Goal: Transaction & Acquisition: Download file/media

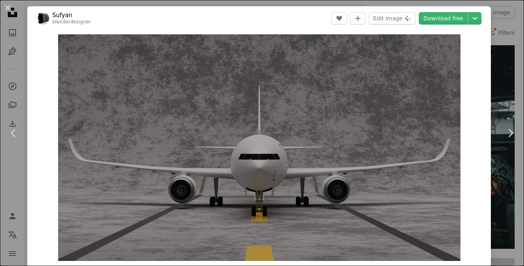
scroll to position [1583, 0]
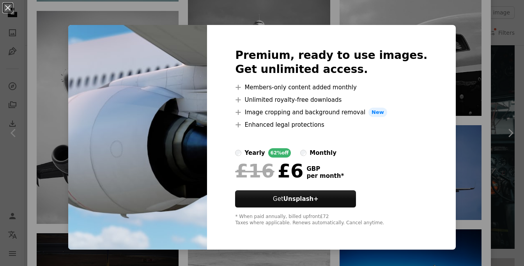
click at [466, 97] on div "An X shape Premium, ready to use images. Get unlimited access. A plus sign Memb…" at bounding box center [262, 133] width 524 height 266
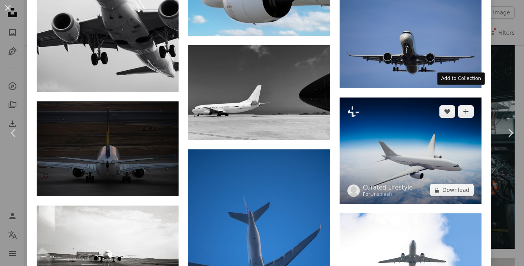
scroll to position [1722, 0]
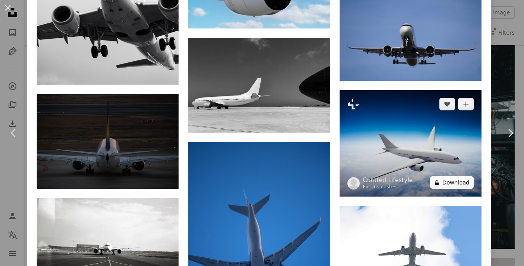
click at [448, 176] on button "A lock Download" at bounding box center [452, 182] width 44 height 12
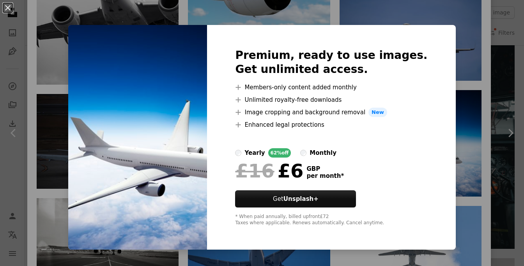
drag, startPoint x: 488, startPoint y: 147, endPoint x: 471, endPoint y: 150, distance: 16.6
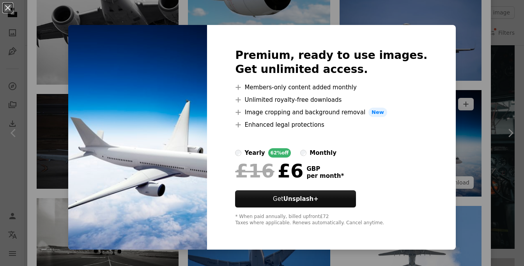
click at [488, 147] on div "An X shape Premium, ready to use images. Get unlimited access. A plus sign Memb…" at bounding box center [262, 133] width 524 height 266
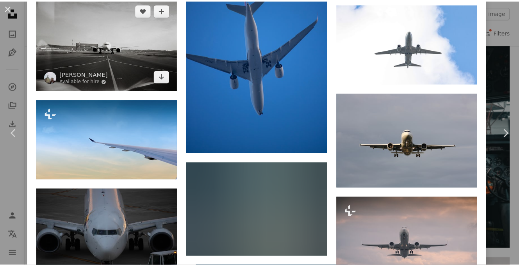
scroll to position [1925, 0]
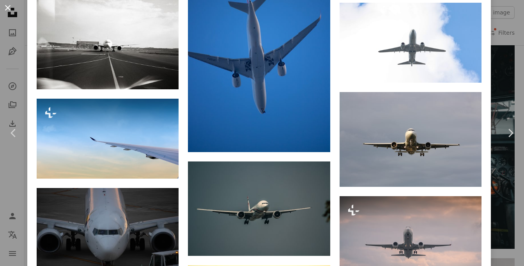
click at [7, 7] on button "An X shape" at bounding box center [7, 7] width 9 height 9
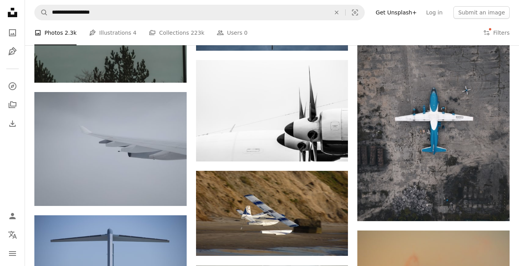
scroll to position [9748, 0]
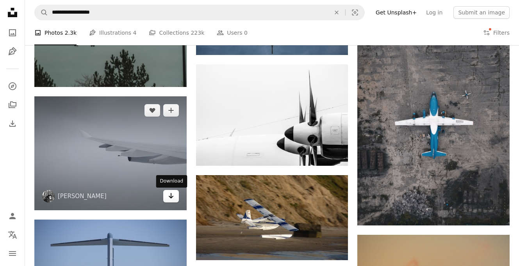
click at [169, 196] on icon "Arrow pointing down" at bounding box center [171, 195] width 6 height 9
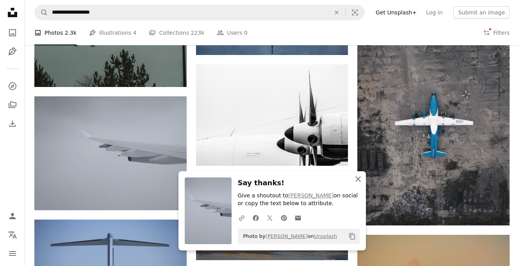
click at [359, 179] on icon "An X shape" at bounding box center [357, 178] width 9 height 9
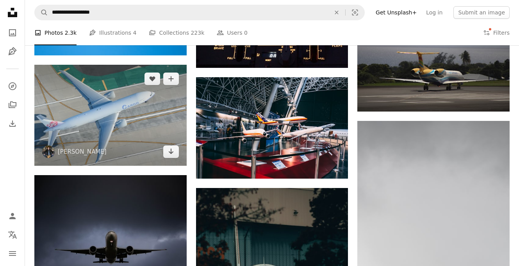
scroll to position [10416, 0]
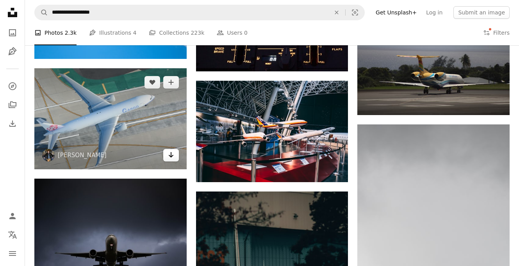
click at [169, 156] on icon "Download" at bounding box center [170, 154] width 5 height 5
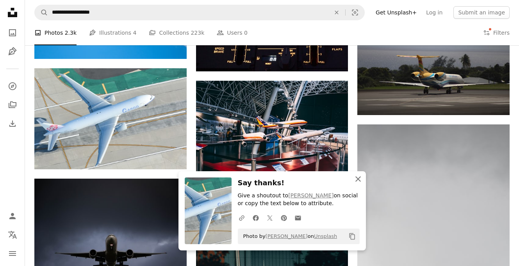
click at [357, 178] on icon "An X shape" at bounding box center [357, 178] width 9 height 9
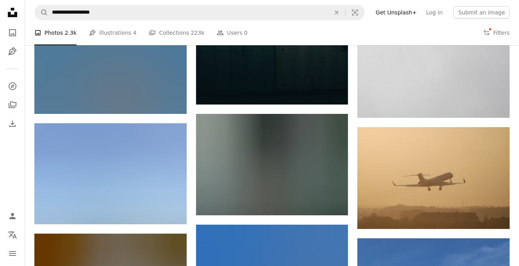
scroll to position [10699, 0]
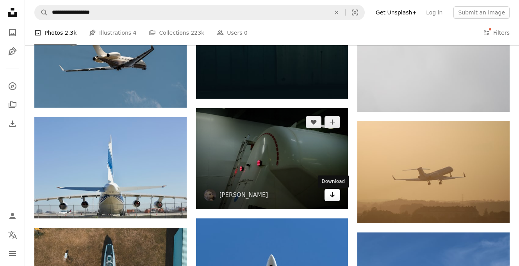
click at [331, 197] on icon "Download" at bounding box center [332, 194] width 5 height 5
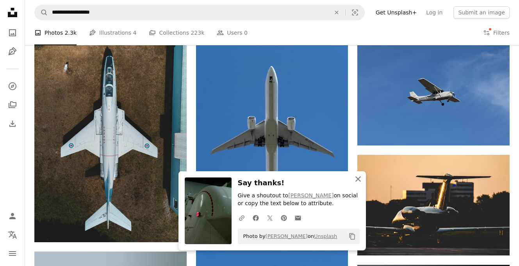
scroll to position [10893, 0]
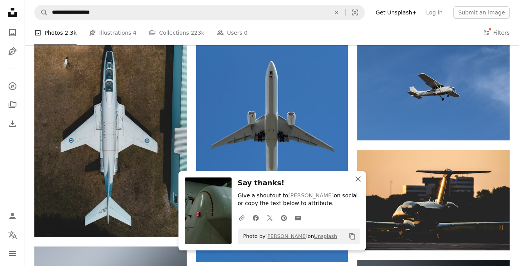
click at [358, 179] on icon "button" at bounding box center [357, 178] width 5 height 5
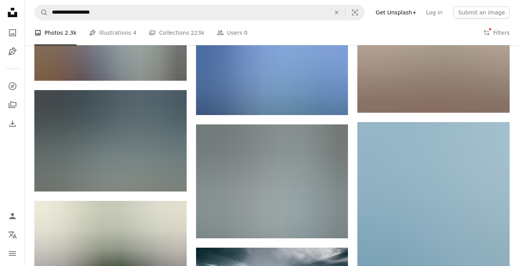
scroll to position [11725, 0]
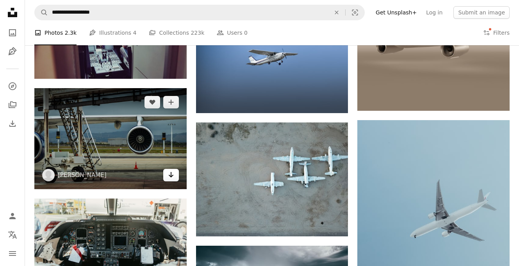
click at [170, 176] on icon "Arrow pointing down" at bounding box center [171, 174] width 6 height 9
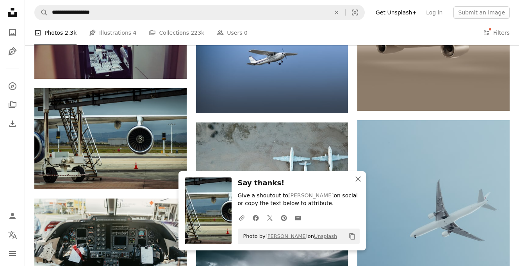
click at [359, 181] on icon "button" at bounding box center [357, 178] width 5 height 5
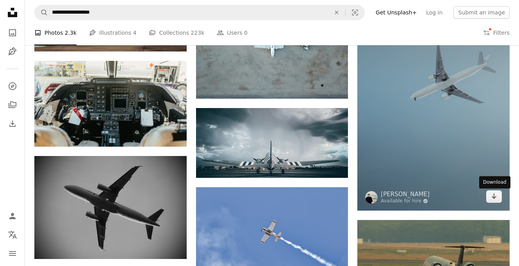
scroll to position [11865, 0]
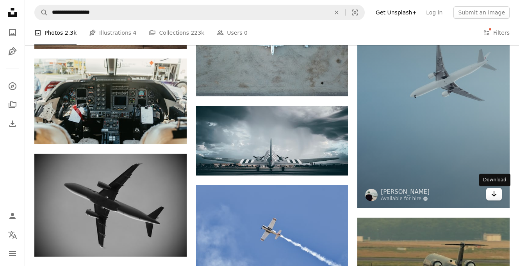
click at [494, 197] on icon "Arrow pointing down" at bounding box center [493, 193] width 6 height 9
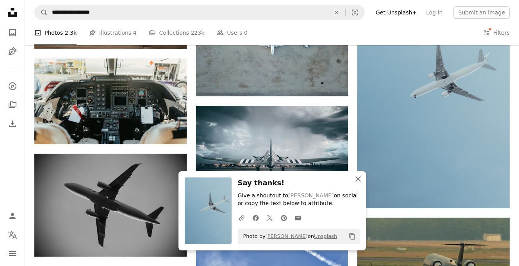
click at [355, 179] on icon "An X shape" at bounding box center [357, 178] width 9 height 9
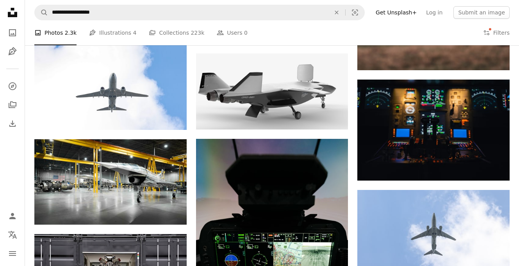
scroll to position [0, 0]
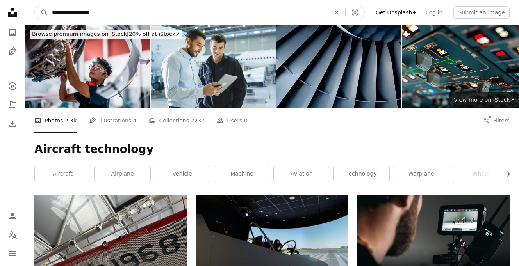
drag, startPoint x: 106, startPoint y: 14, endPoint x: 68, endPoint y: 23, distance: 38.4
click at [68, 12] on input "**********" at bounding box center [188, 12] width 280 height 15
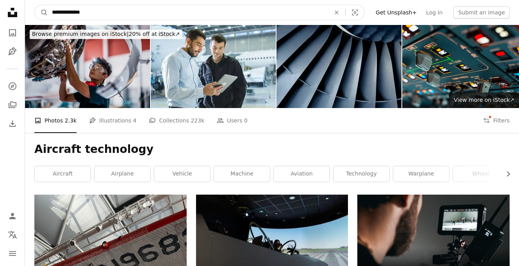
type input "**********"
click button "A magnifying glass" at bounding box center [41, 12] width 13 height 15
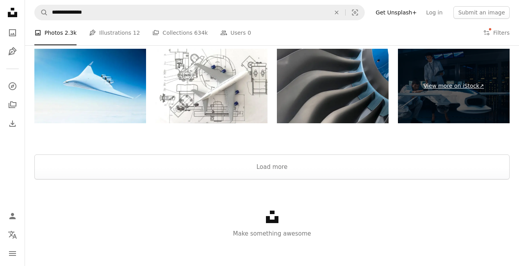
scroll to position [1221, 0]
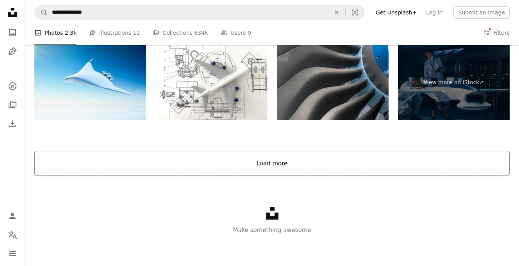
click at [272, 165] on button "Load more" at bounding box center [271, 163] width 475 height 25
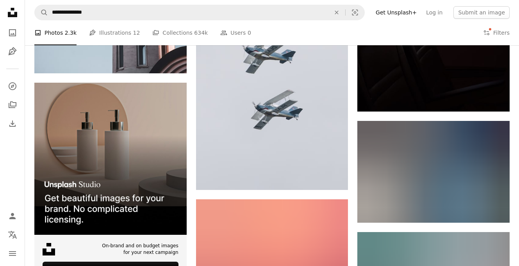
scroll to position [1550, 0]
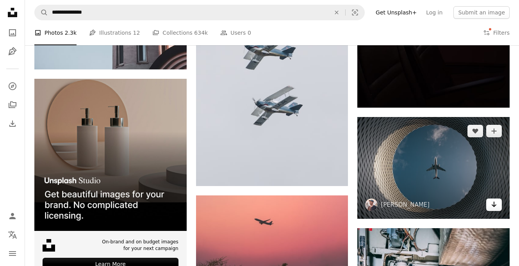
click at [496, 206] on icon "Arrow pointing down" at bounding box center [493, 204] width 6 height 9
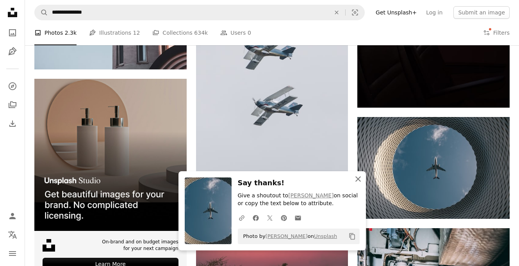
click at [357, 178] on icon "button" at bounding box center [357, 178] width 5 height 5
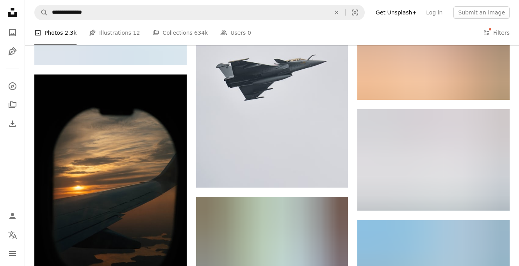
scroll to position [2002, 0]
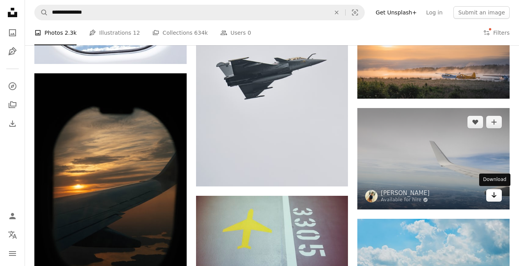
click at [493, 194] on icon "Download" at bounding box center [493, 194] width 5 height 5
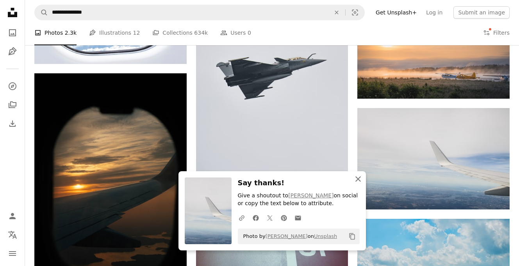
click at [357, 178] on icon "An X shape" at bounding box center [357, 178] width 9 height 9
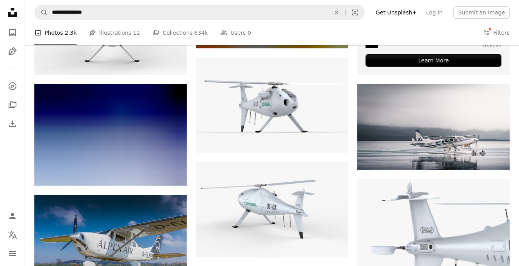
scroll to position [3017, 0]
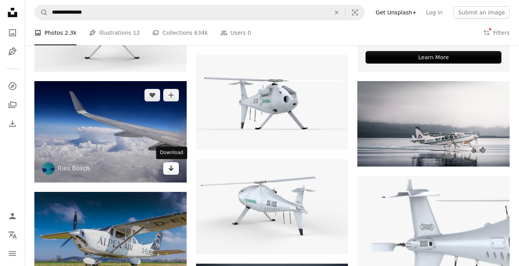
click at [171, 172] on icon "Arrow pointing down" at bounding box center [171, 167] width 6 height 9
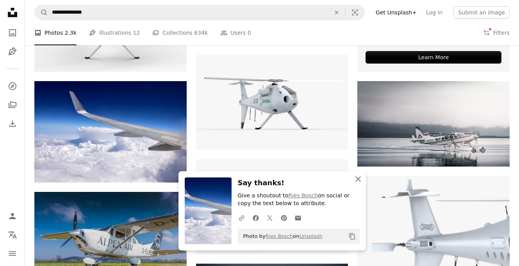
click at [356, 180] on icon "button" at bounding box center [357, 178] width 5 height 5
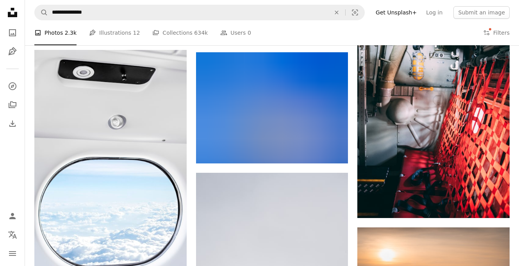
scroll to position [0, 0]
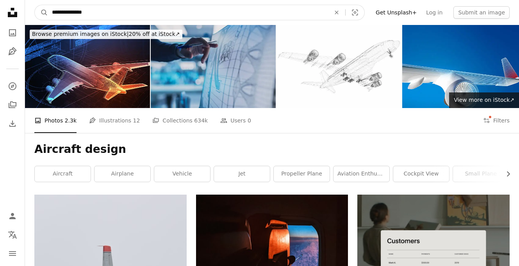
drag, startPoint x: 92, startPoint y: 11, endPoint x: 72, endPoint y: 14, distance: 20.8
click at [72, 14] on input "**********" at bounding box center [188, 12] width 280 height 15
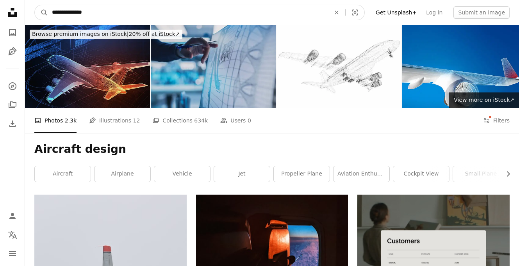
type input "**********"
click button "A magnifying glass" at bounding box center [41, 12] width 13 height 15
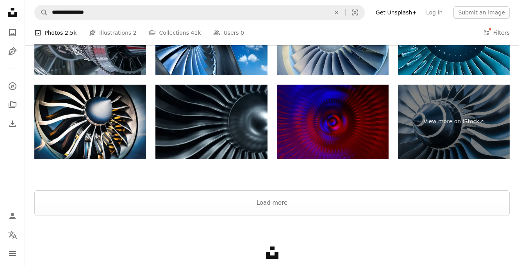
scroll to position [1364, 0]
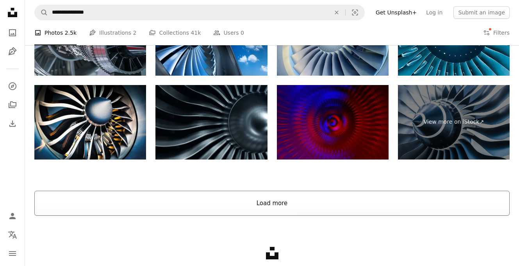
click at [271, 206] on button "Load more" at bounding box center [271, 203] width 475 height 25
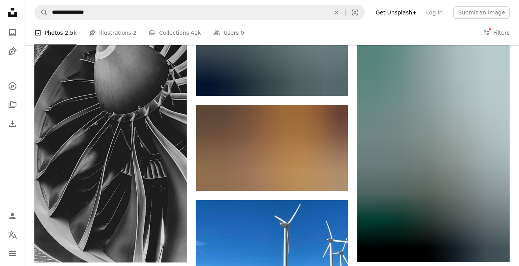
scroll to position [6379, 0]
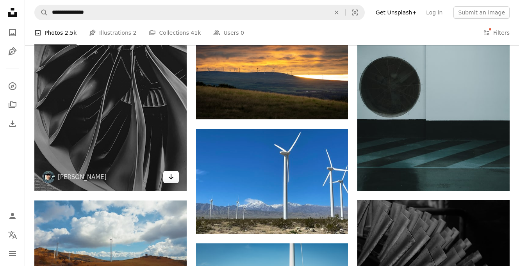
click at [171, 178] on icon "Download" at bounding box center [170, 176] width 5 height 5
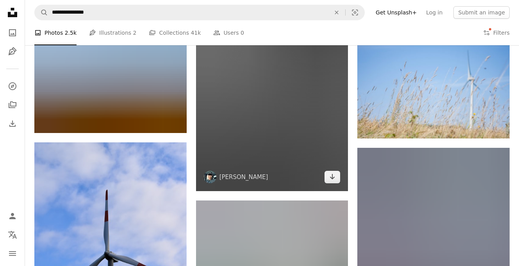
scroll to position [8207, 0]
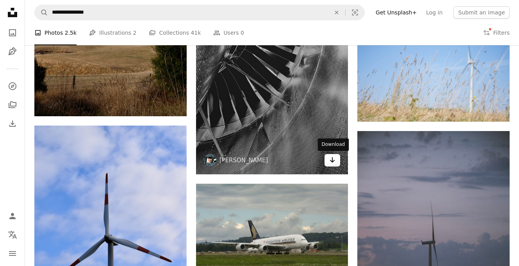
click at [330, 163] on icon "Arrow pointing down" at bounding box center [332, 159] width 6 height 9
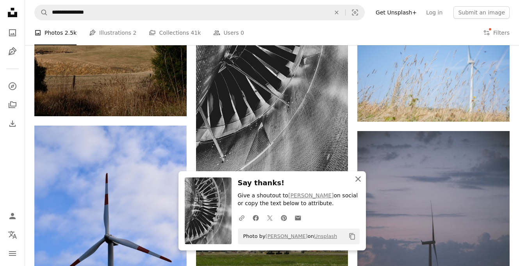
click at [357, 180] on icon "An X shape" at bounding box center [357, 178] width 9 height 9
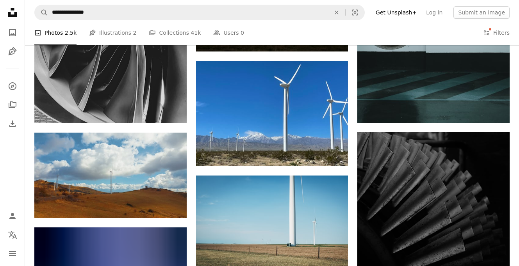
scroll to position [627, 0]
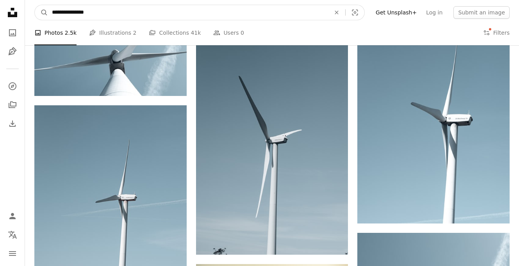
drag, startPoint x: 111, startPoint y: 16, endPoint x: 71, endPoint y: 15, distance: 40.2
click at [71, 15] on input "**********" at bounding box center [188, 12] width 280 height 15
type input "**********"
click button "A magnifying glass" at bounding box center [41, 12] width 13 height 15
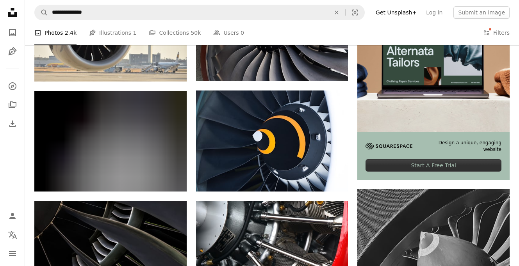
scroll to position [226, 0]
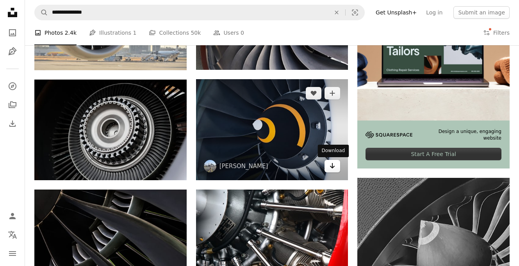
click at [333, 168] on icon "Arrow pointing down" at bounding box center [332, 165] width 6 height 9
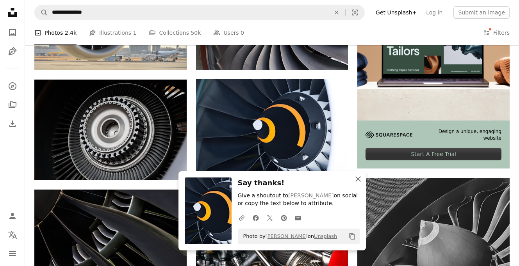
click at [357, 178] on icon "An X shape" at bounding box center [357, 178] width 9 height 9
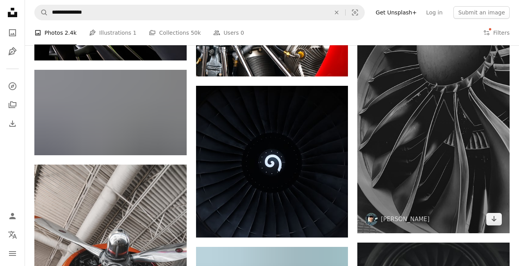
scroll to position [441, 0]
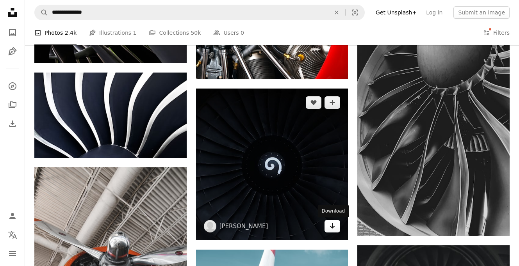
click at [333, 227] on icon "Download" at bounding box center [332, 225] width 5 height 5
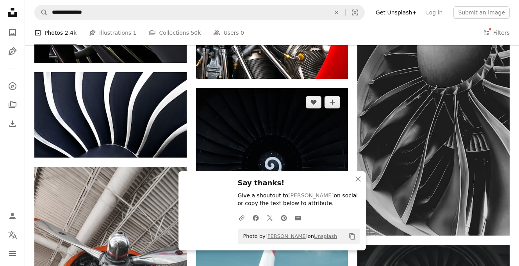
scroll to position [438, 0]
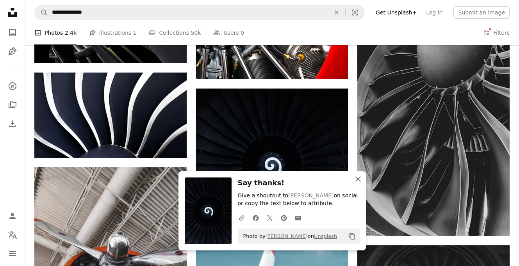
click at [356, 177] on icon "An X shape" at bounding box center [357, 178] width 9 height 9
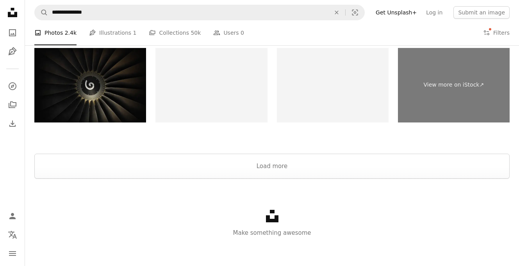
scroll to position [1465, 0]
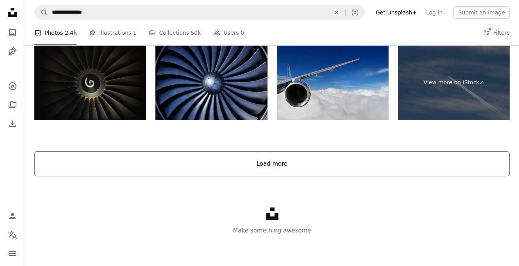
click at [261, 162] on button "Load more" at bounding box center [271, 163] width 475 height 25
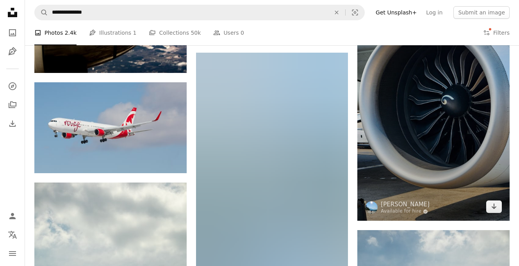
scroll to position [2489, 0]
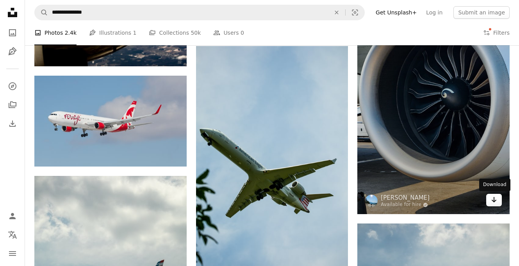
click at [493, 201] on icon "Arrow pointing down" at bounding box center [493, 199] width 6 height 9
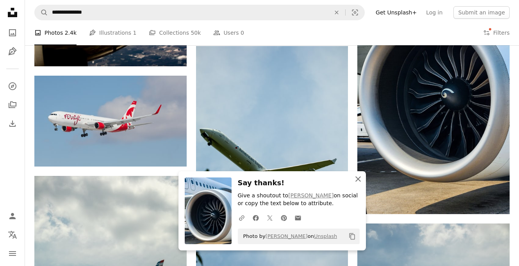
click at [358, 179] on icon "button" at bounding box center [357, 178] width 5 height 5
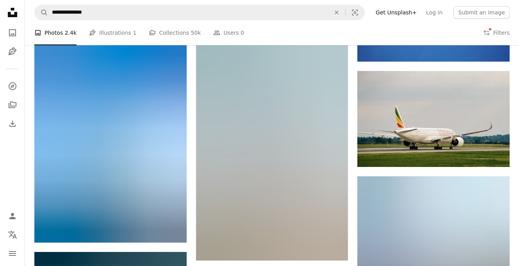
scroll to position [3305, 0]
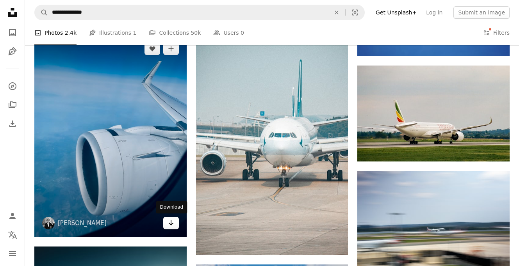
click at [170, 221] on icon "Download" at bounding box center [170, 222] width 5 height 5
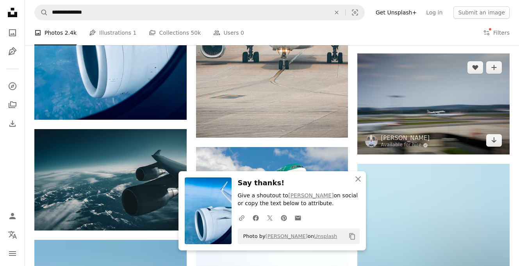
scroll to position [3410, 0]
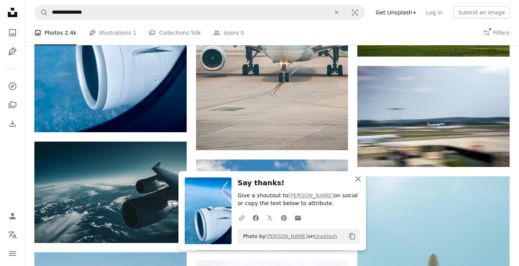
click at [360, 181] on icon "An X shape" at bounding box center [357, 178] width 9 height 9
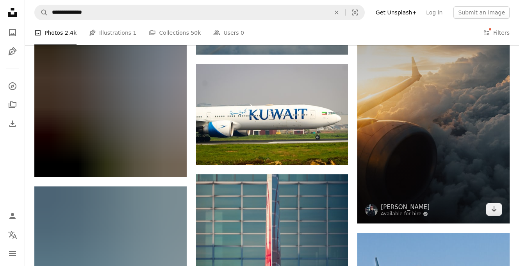
scroll to position [3956, 0]
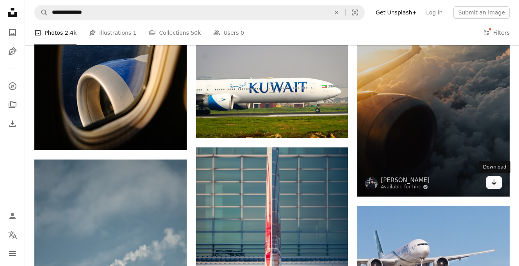
click at [493, 181] on icon "Arrow pointing down" at bounding box center [493, 182] width 6 height 9
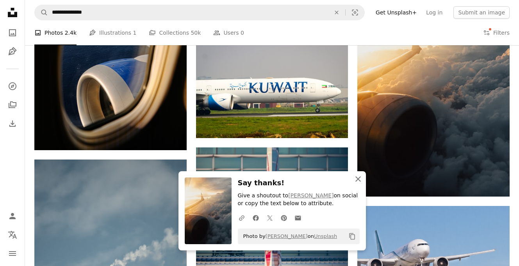
click at [355, 179] on icon "An X shape" at bounding box center [357, 178] width 9 height 9
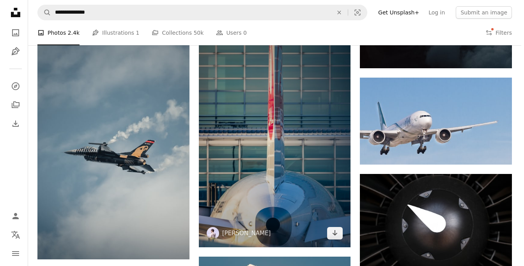
scroll to position [4087, 0]
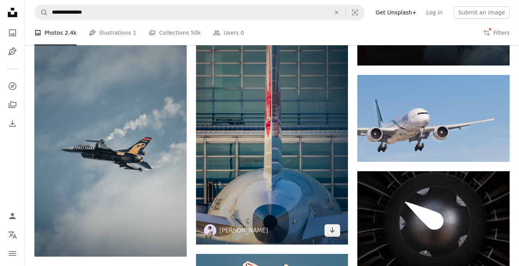
click at [307, 179] on img at bounding box center [272, 130] width 152 height 228
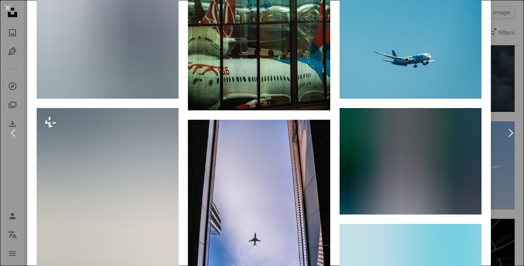
scroll to position [755, 0]
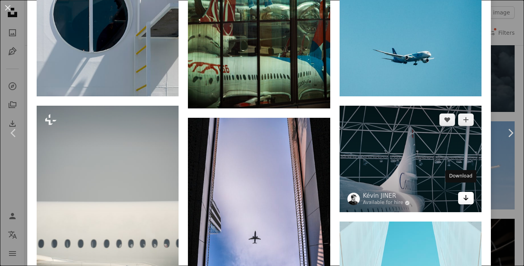
click at [463, 194] on icon "Arrow pointing down" at bounding box center [466, 197] width 6 height 9
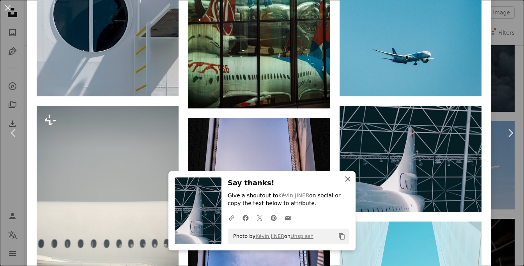
click at [345, 181] on icon "button" at bounding box center [347, 178] width 5 height 5
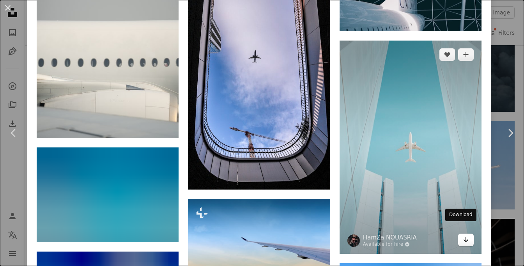
scroll to position [936, 0]
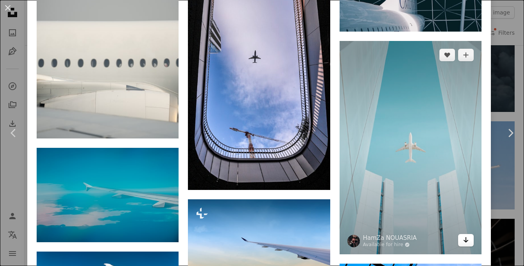
click at [463, 235] on icon "Arrow pointing down" at bounding box center [466, 239] width 6 height 9
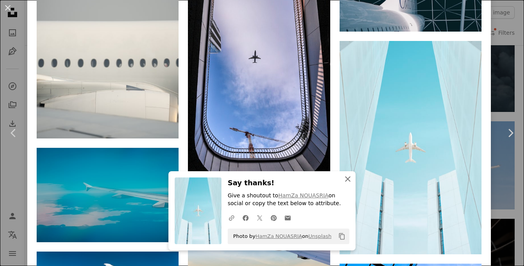
click at [345, 179] on icon "button" at bounding box center [347, 178] width 5 height 5
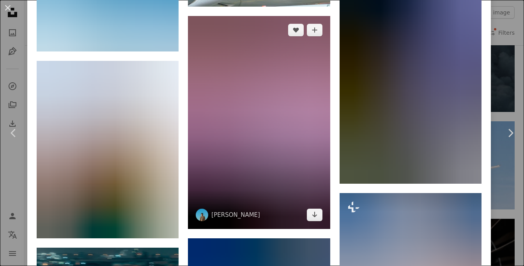
scroll to position [1542, 0]
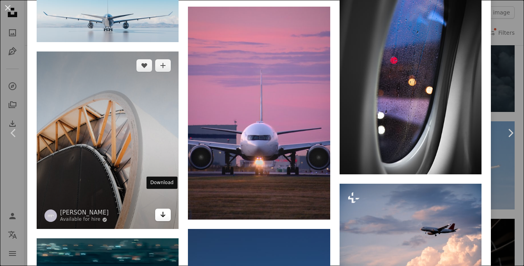
click at [161, 210] on icon "Arrow pointing down" at bounding box center [163, 214] width 6 height 9
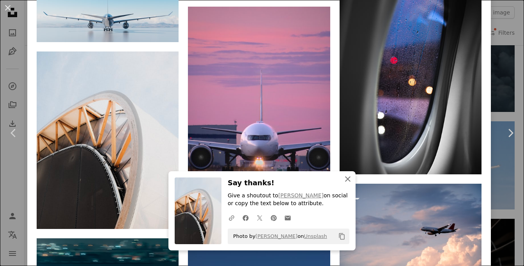
click at [345, 179] on icon "button" at bounding box center [347, 178] width 5 height 5
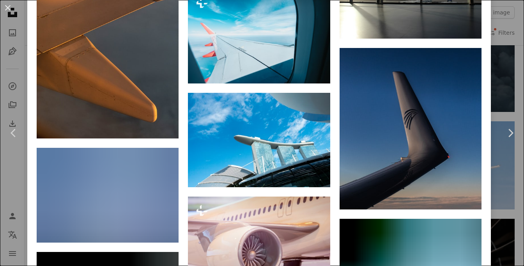
scroll to position [2211, 0]
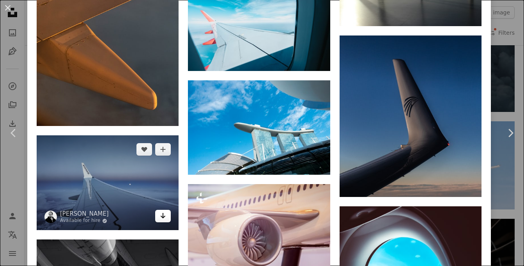
click at [160, 211] on icon "Arrow pointing down" at bounding box center [163, 215] width 6 height 9
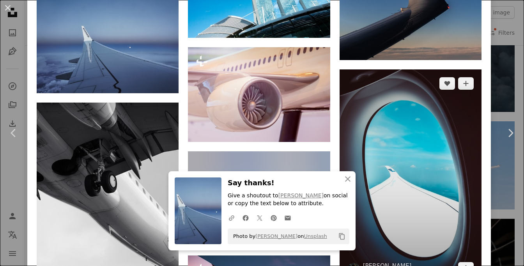
scroll to position [2354, 0]
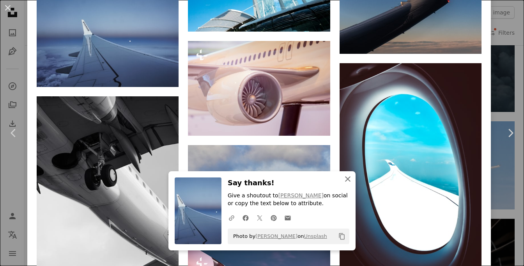
click at [345, 180] on icon "button" at bounding box center [347, 178] width 5 height 5
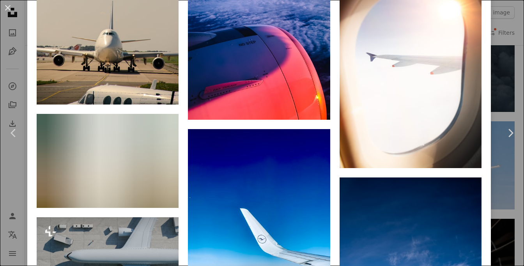
scroll to position [5146, 0]
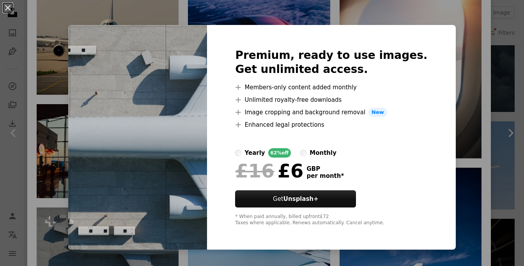
click at [464, 148] on div "An X shape Premium, ready to use images. Get unlimited access. A plus sign Memb…" at bounding box center [262, 133] width 524 height 266
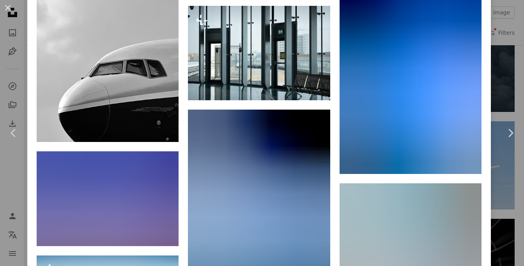
scroll to position [5552, 0]
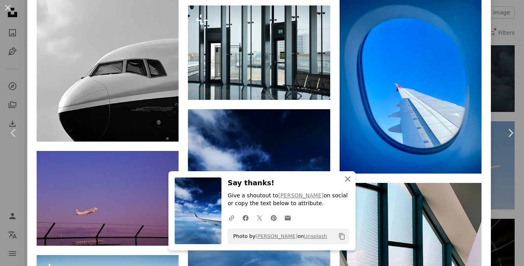
click at [345, 179] on icon "button" at bounding box center [347, 178] width 5 height 5
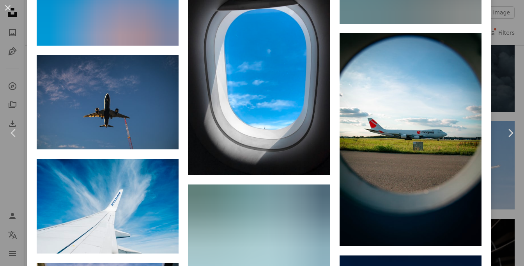
scroll to position [6708, 0]
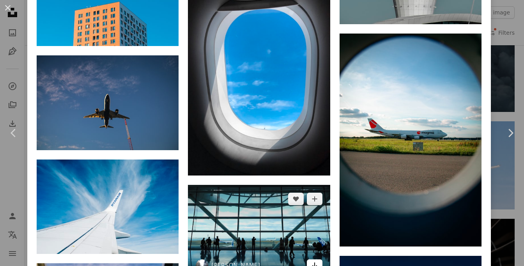
click at [312, 261] on icon "Arrow pointing down" at bounding box center [315, 265] width 6 height 9
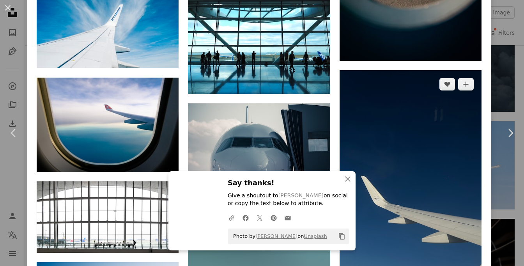
scroll to position [6880, 0]
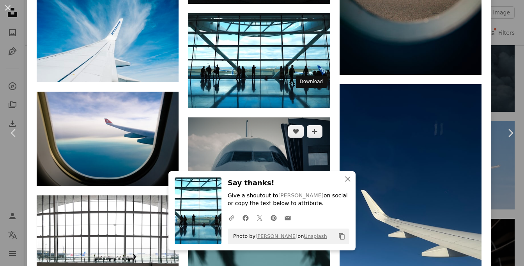
click at [312, 179] on icon "Download" at bounding box center [314, 181] width 5 height 5
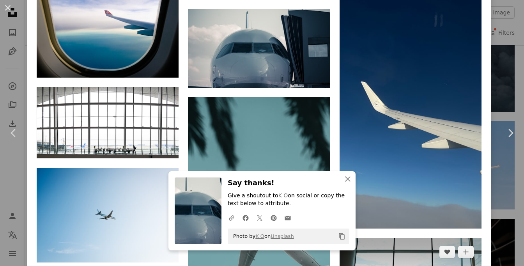
scroll to position [7005, 0]
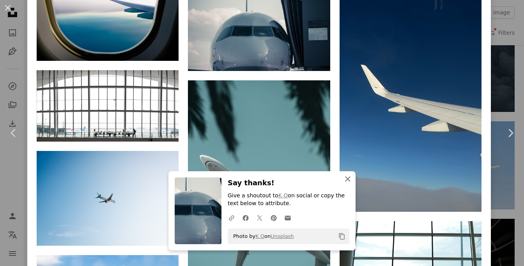
click at [346, 178] on icon "button" at bounding box center [347, 178] width 5 height 5
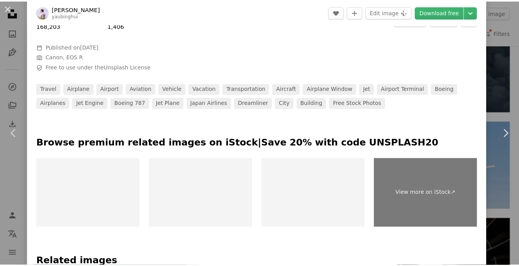
scroll to position [0, 0]
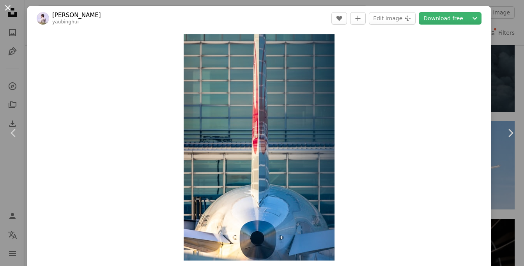
click at [5, 6] on button "An X shape" at bounding box center [7, 7] width 9 height 9
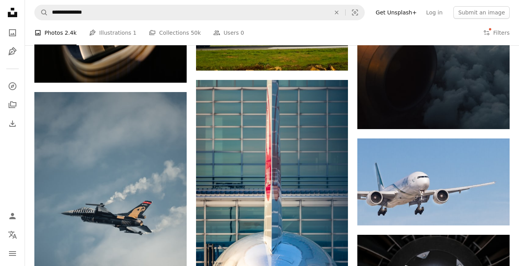
scroll to position [4008, 0]
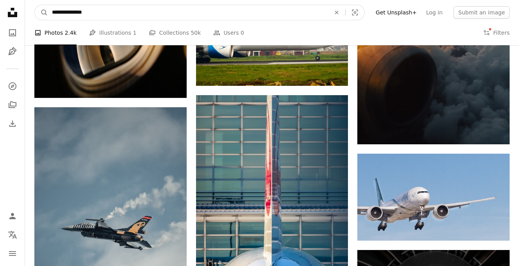
drag, startPoint x: 103, startPoint y: 12, endPoint x: -12, endPoint y: 4, distance: 115.4
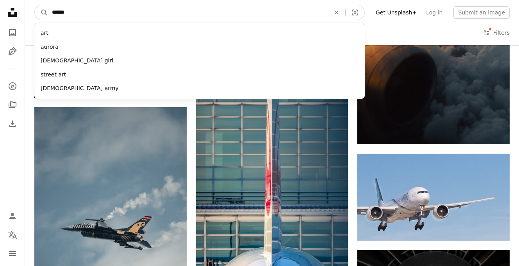
type input "*******"
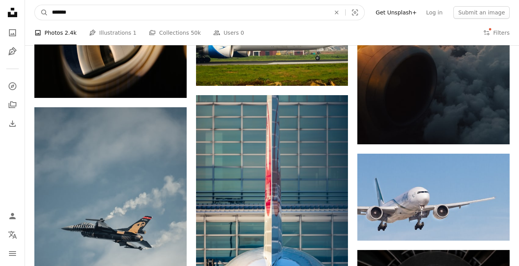
click button "A magnifying glass" at bounding box center [41, 12] width 13 height 15
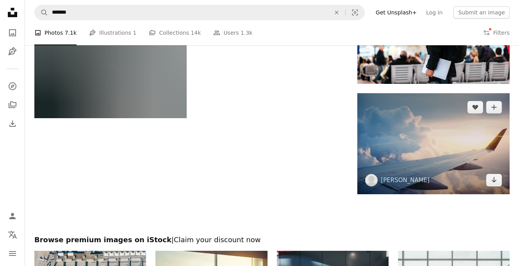
scroll to position [1026, 0]
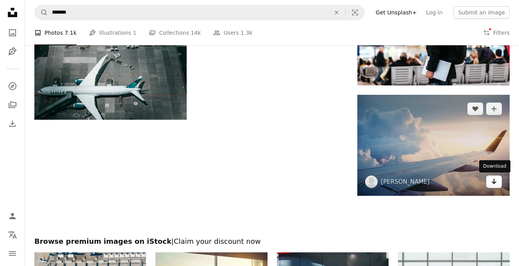
click at [493, 181] on icon "Download" at bounding box center [493, 181] width 5 height 5
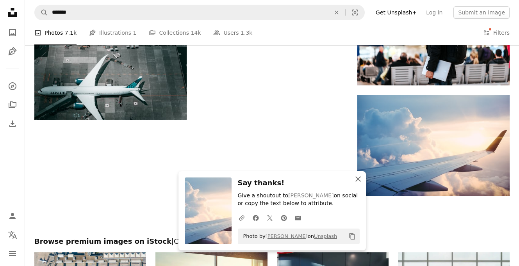
click at [357, 179] on icon "button" at bounding box center [357, 178] width 5 height 5
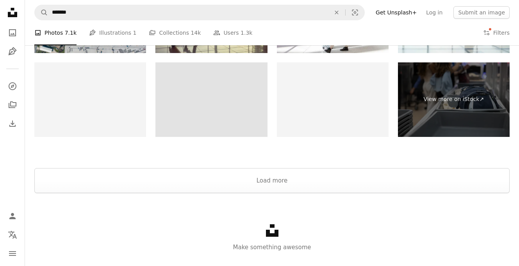
scroll to position [1317, 0]
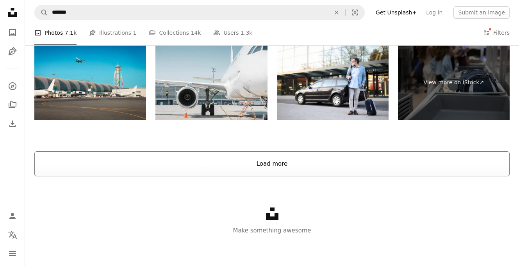
click at [273, 167] on button "Load more" at bounding box center [271, 163] width 475 height 25
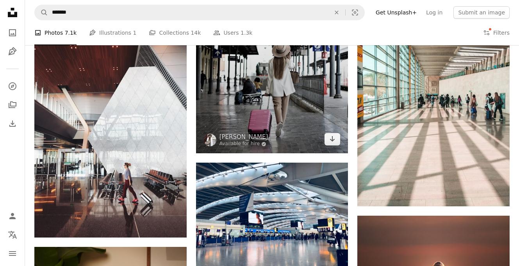
scroll to position [1454, 0]
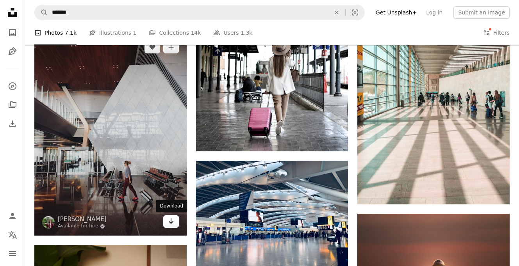
click at [169, 221] on icon "Arrow pointing down" at bounding box center [171, 221] width 6 height 9
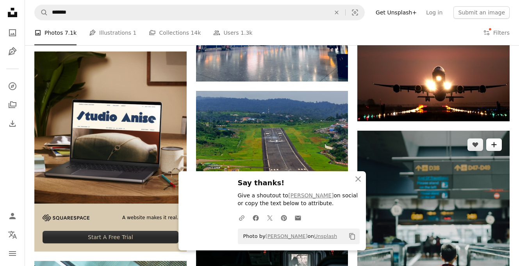
scroll to position [1650, 0]
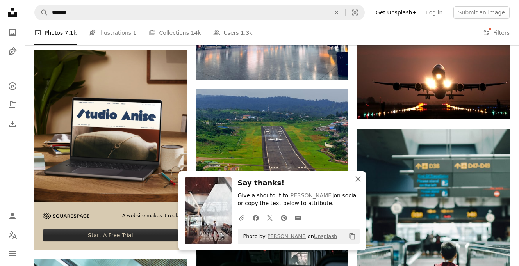
click at [356, 179] on icon "An X shape" at bounding box center [357, 178] width 9 height 9
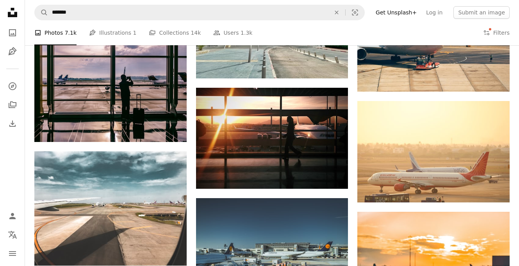
scroll to position [3448, 0]
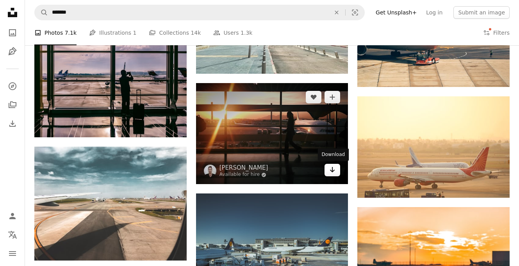
click at [332, 171] on icon "Download" at bounding box center [332, 169] width 5 height 5
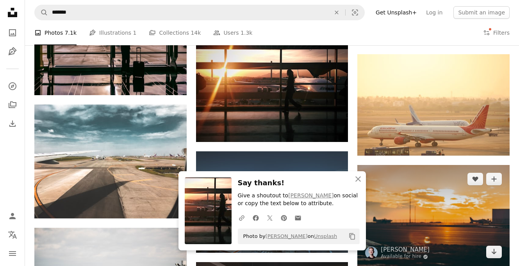
scroll to position [3498, 0]
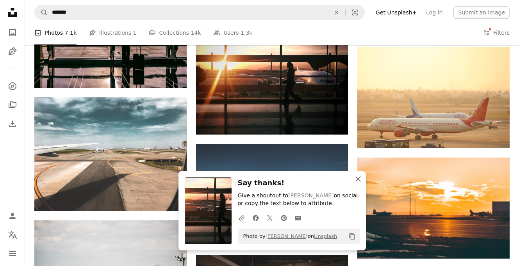
click at [357, 178] on icon "button" at bounding box center [357, 178] width 5 height 5
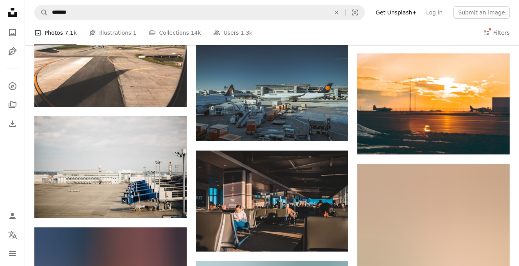
scroll to position [3601, 0]
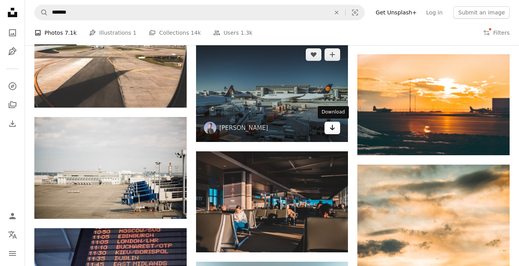
click at [332, 129] on icon "Download" at bounding box center [332, 127] width 5 height 5
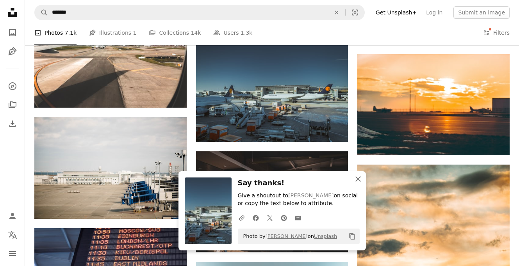
click at [357, 178] on icon "button" at bounding box center [357, 178] width 5 height 5
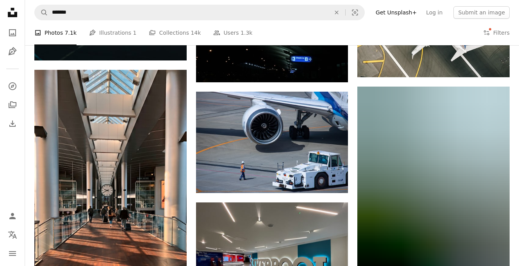
scroll to position [5067, 0]
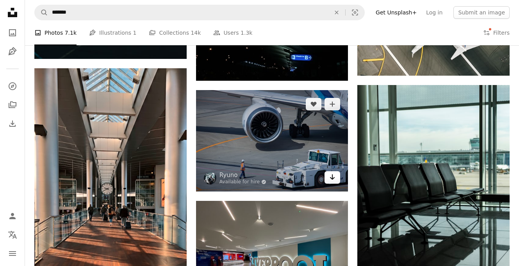
click at [331, 176] on icon "Arrow pointing down" at bounding box center [332, 176] width 6 height 9
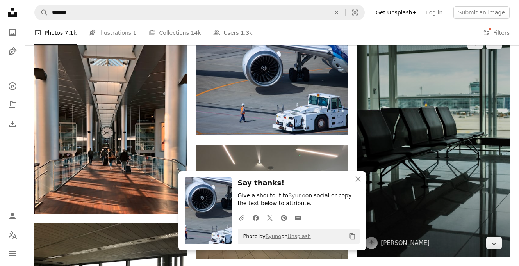
scroll to position [5126, 0]
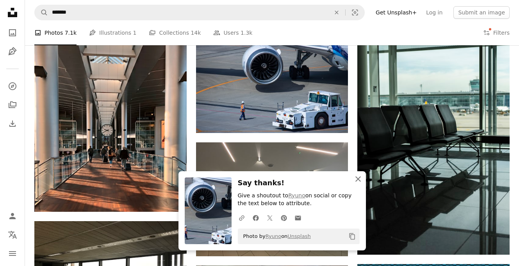
click at [360, 179] on icon "An X shape" at bounding box center [357, 178] width 9 height 9
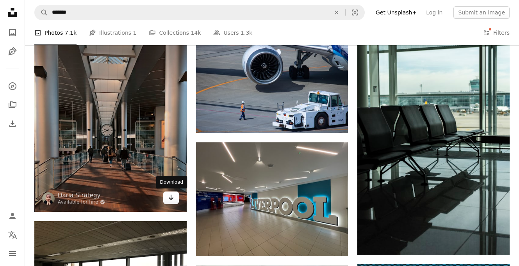
click at [168, 200] on icon "Arrow pointing down" at bounding box center [171, 197] width 6 height 9
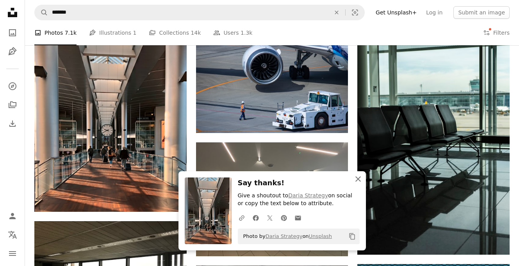
click at [358, 180] on icon "button" at bounding box center [357, 178] width 5 height 5
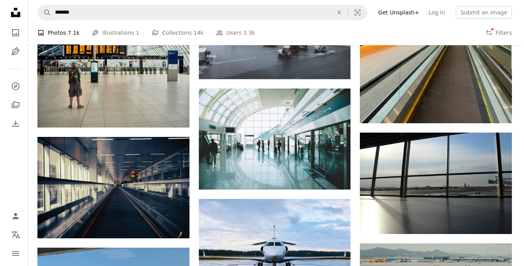
scroll to position [6170, 0]
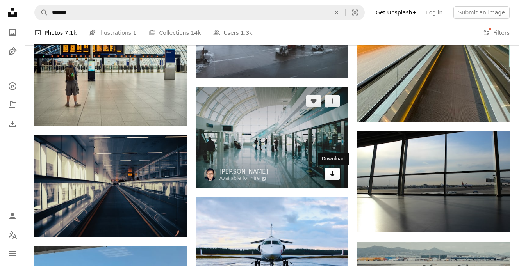
click at [332, 176] on icon "Download" at bounding box center [332, 173] width 5 height 5
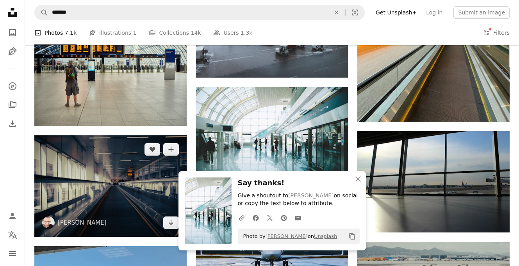
click at [119, 202] on img at bounding box center [110, 185] width 152 height 101
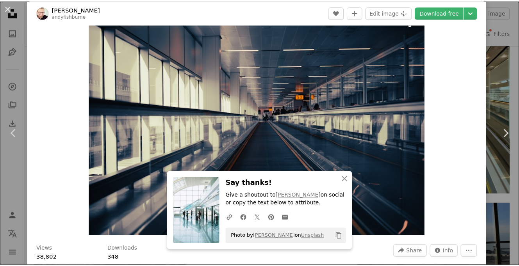
scroll to position [25, 0]
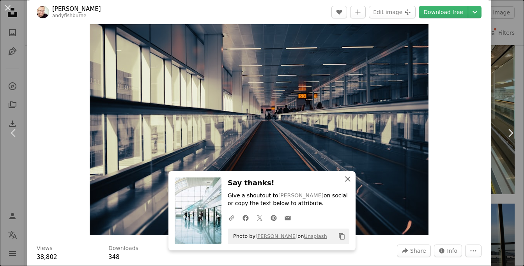
click at [345, 178] on icon "An X shape" at bounding box center [347, 178] width 9 height 9
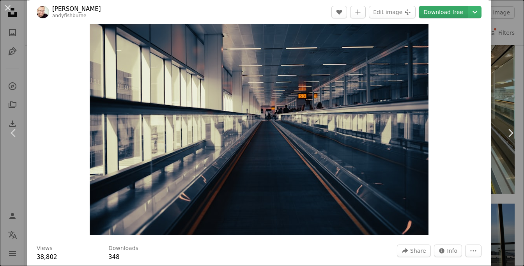
click at [446, 12] on link "Download free" at bounding box center [443, 12] width 49 height 12
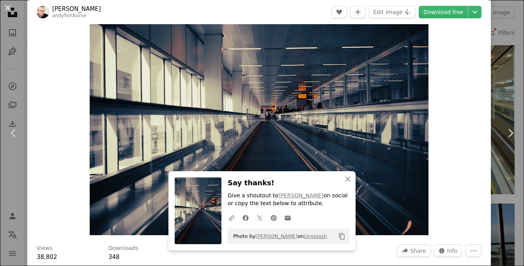
click at [7, 8] on button "An X shape" at bounding box center [7, 7] width 9 height 9
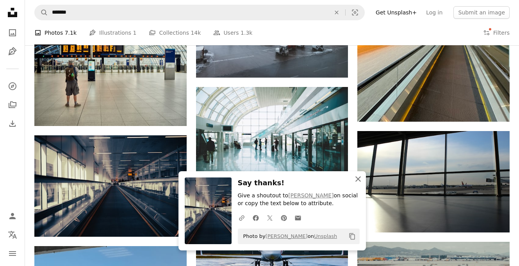
click at [358, 179] on icon "button" at bounding box center [357, 178] width 5 height 5
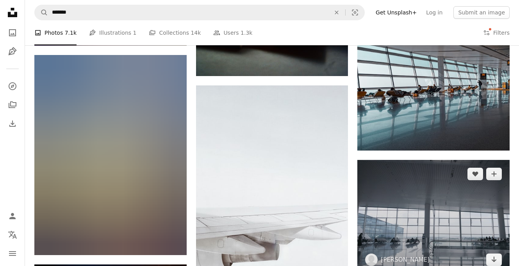
scroll to position [7203, 0]
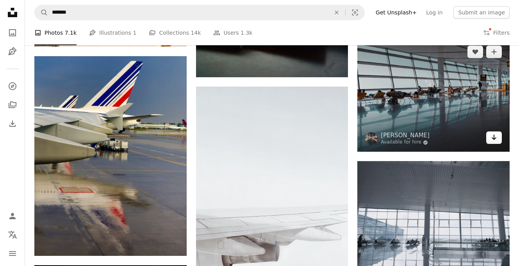
click at [495, 139] on icon "Arrow pointing down" at bounding box center [493, 137] width 6 height 9
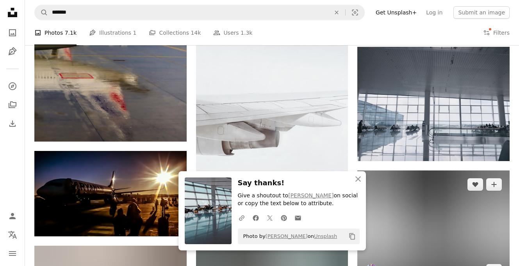
scroll to position [7328, 0]
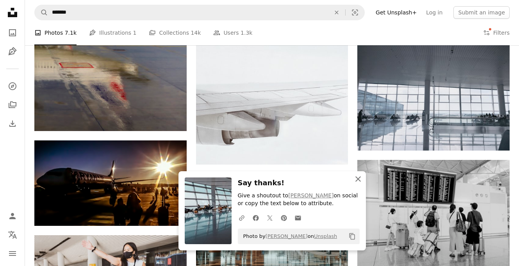
click at [359, 179] on icon "An X shape" at bounding box center [357, 178] width 9 height 9
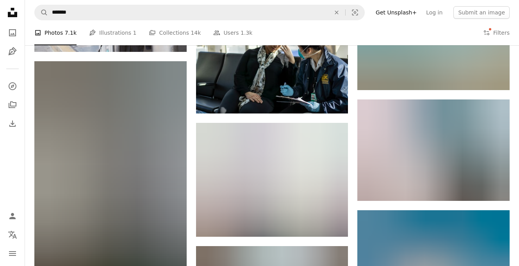
scroll to position [7627, 0]
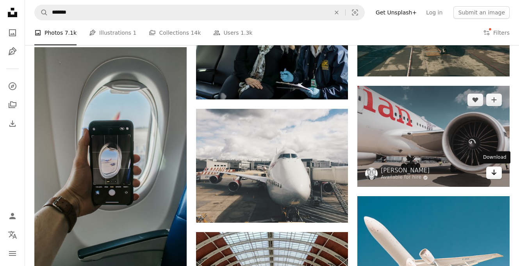
click at [493, 174] on icon "Download" at bounding box center [493, 172] width 5 height 5
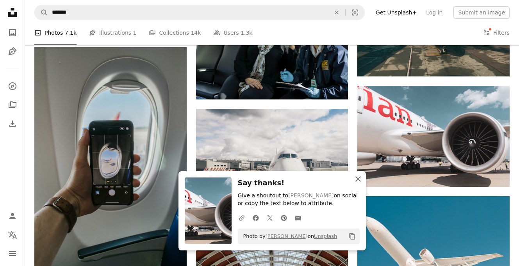
click at [355, 178] on icon "An X shape" at bounding box center [357, 178] width 9 height 9
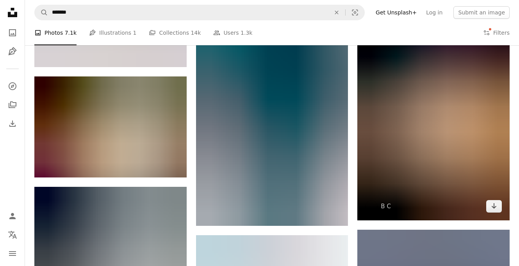
scroll to position [8191, 0]
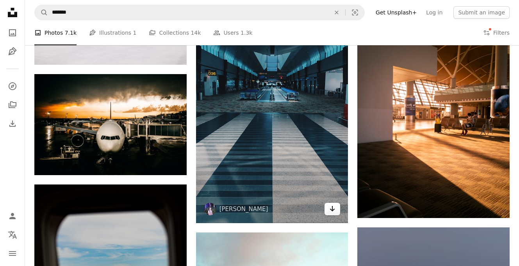
click at [332, 209] on icon "Download" at bounding box center [332, 208] width 5 height 5
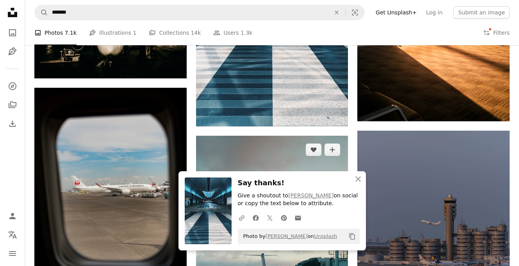
scroll to position [8328, 0]
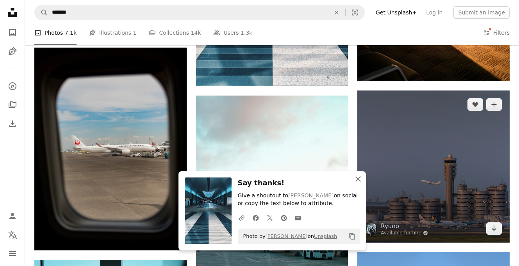
click at [359, 178] on icon "An X shape" at bounding box center [357, 178] width 9 height 9
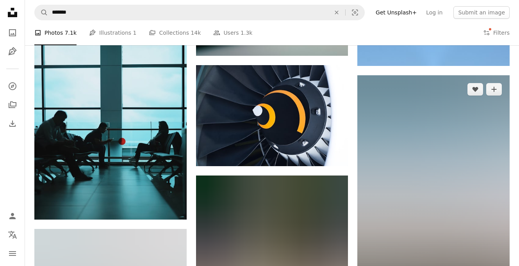
scroll to position [8597, 0]
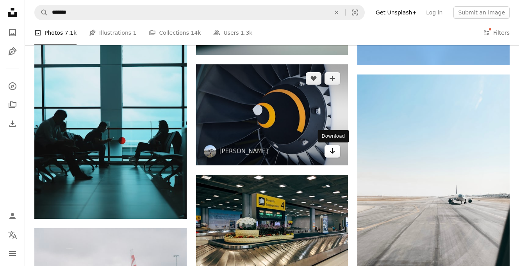
click at [332, 156] on icon "Arrow pointing down" at bounding box center [332, 150] width 6 height 9
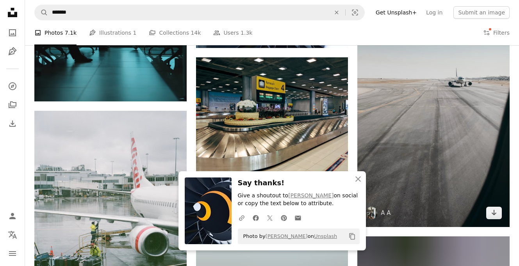
scroll to position [8726, 0]
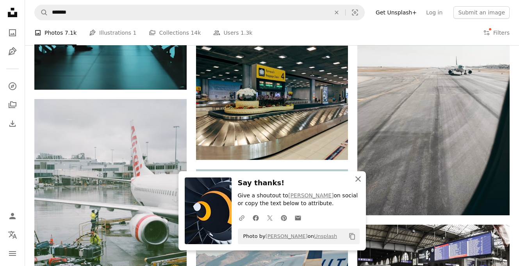
click at [359, 178] on icon "button" at bounding box center [357, 178] width 5 height 5
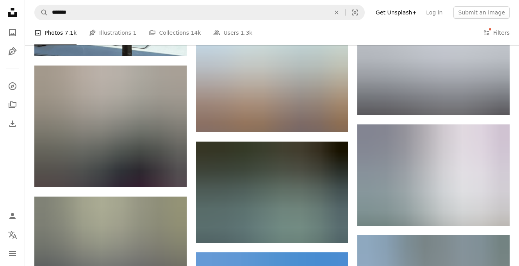
scroll to position [0, 0]
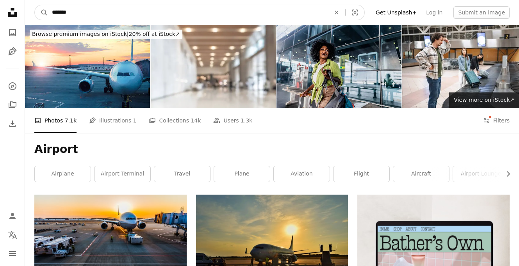
click at [69, 12] on input "*******" at bounding box center [188, 12] width 280 height 15
type input "**********"
click button "A magnifying glass" at bounding box center [41, 12] width 13 height 15
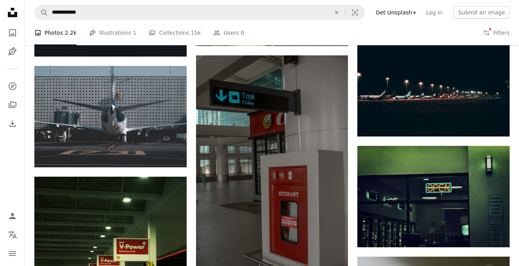
scroll to position [755, 0]
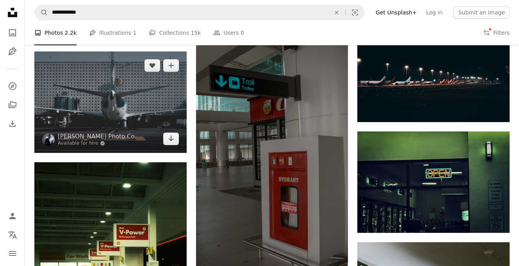
click at [148, 121] on img at bounding box center [110, 102] width 152 height 101
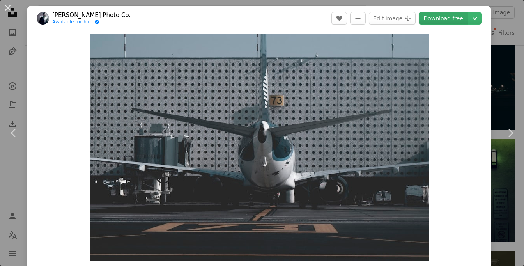
click at [444, 15] on link "Download free" at bounding box center [443, 18] width 49 height 12
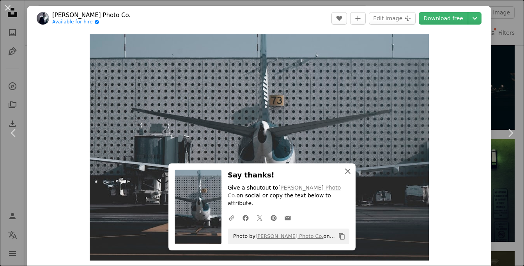
click at [343, 176] on icon "An X shape" at bounding box center [347, 171] width 9 height 9
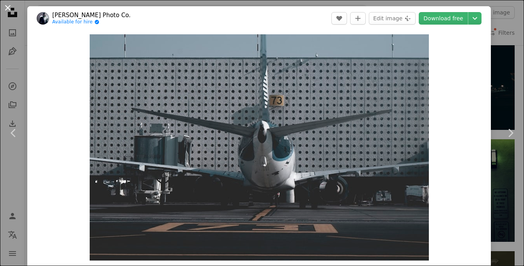
click at [8, 7] on button "An X shape" at bounding box center [7, 7] width 9 height 9
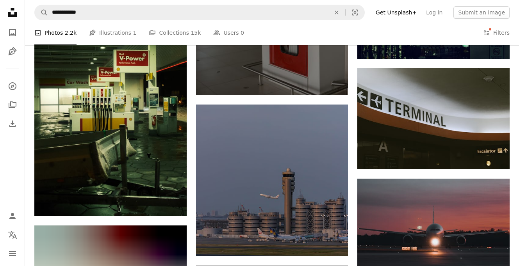
scroll to position [928, 0]
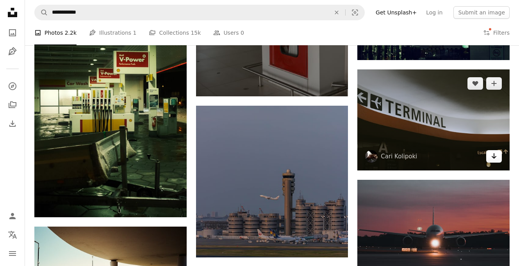
click at [494, 157] on icon "Arrow pointing down" at bounding box center [493, 155] width 6 height 9
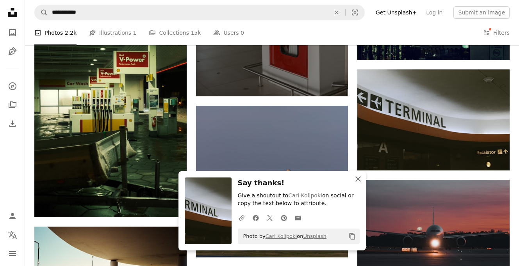
click at [357, 179] on icon "button" at bounding box center [357, 178] width 5 height 5
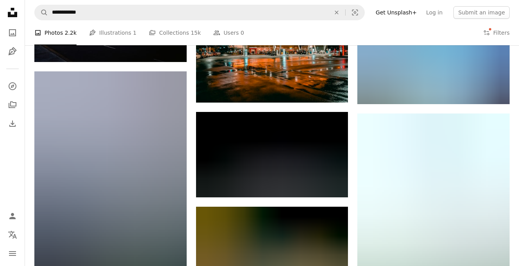
scroll to position [1212, 0]
